Goal: Navigation & Orientation: Understand site structure

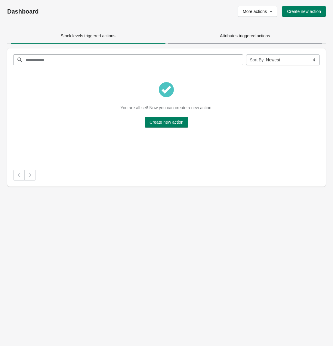
click at [220, 39] on span "Attributes triggered actions" at bounding box center [245, 35] width 155 height 11
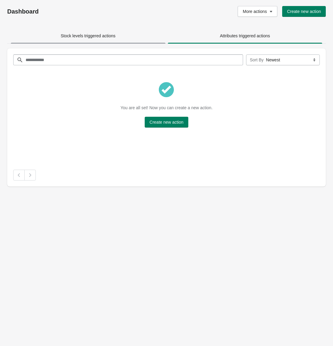
click at [106, 35] on span "Stock levels triggered actions" at bounding box center [88, 35] width 55 height 5
